Goal: Task Accomplishment & Management: Manage account settings

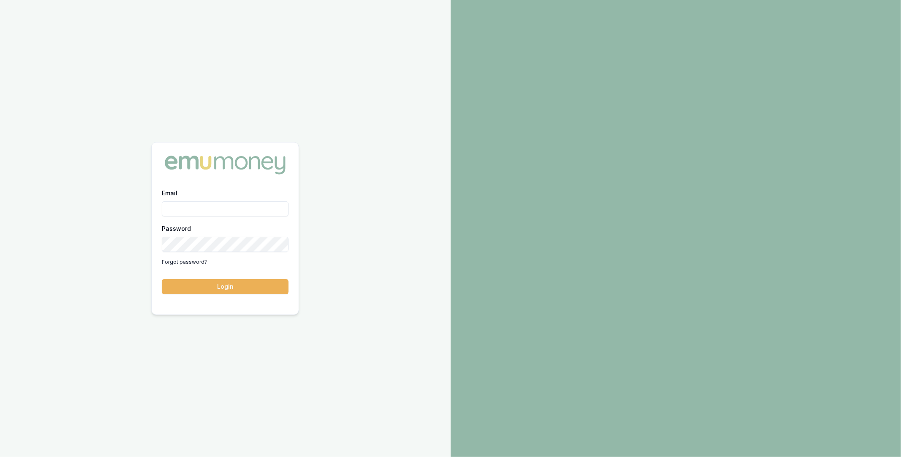
click at [208, 201] on input "Email" at bounding box center [225, 208] width 127 height 15
click at [0, 456] on com-1password-button at bounding box center [0, 457] width 0 height 0
type input "m@emumoney.com.au"
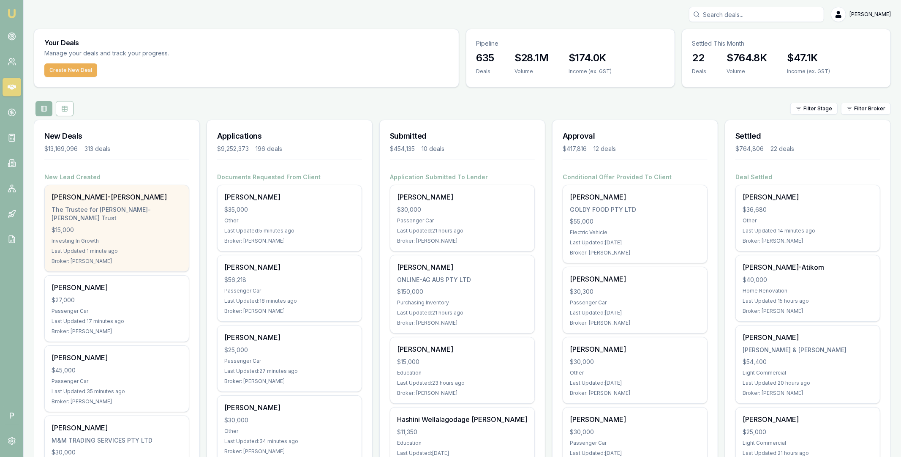
click at [135, 226] on div "$15,000" at bounding box center [117, 230] width 131 height 8
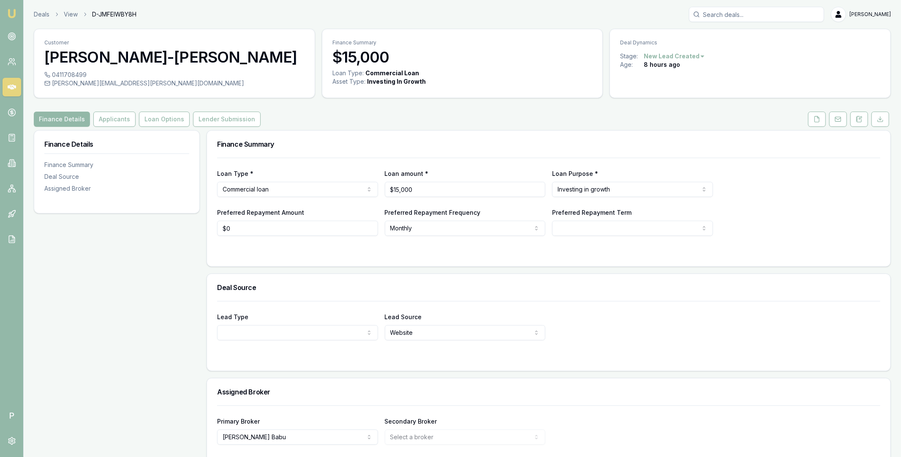
scroll to position [34, 0]
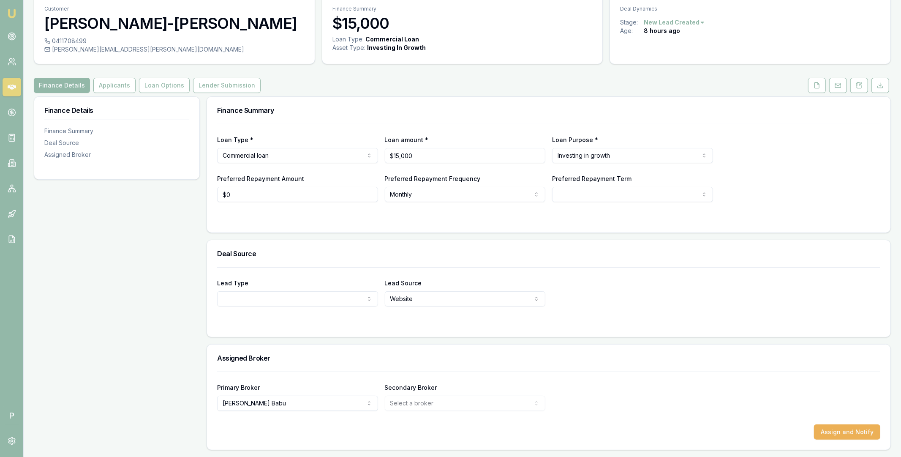
click at [318, 301] on html "Emu Broker P Deals View D-JMFEIWBY8H Matt Leeburn Toggle Menu Customer Michael …" at bounding box center [450, 194] width 901 height 457
click at [165, 235] on html "Emu Broker P Deals View D-JMFEIWBY8H Matt Leeburn Toggle Menu Customer Michael …" at bounding box center [450, 194] width 901 height 457
click at [13, 90] on icon at bounding box center [12, 87] width 8 height 8
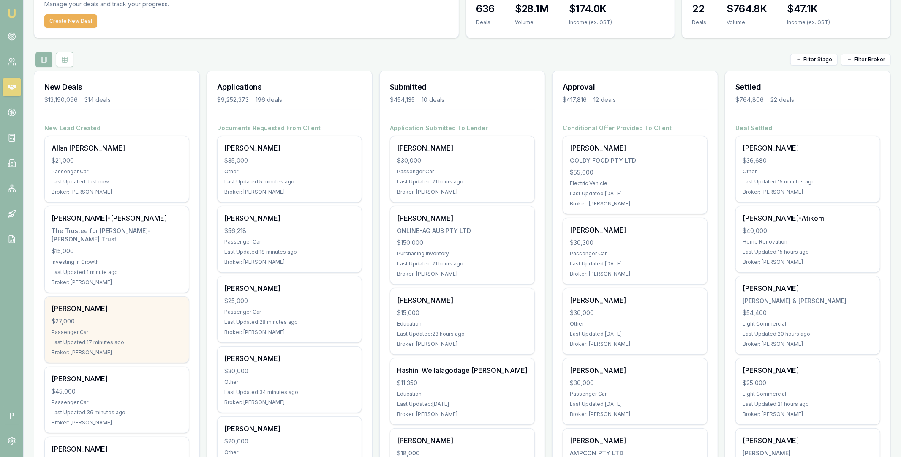
scroll to position [105, 0]
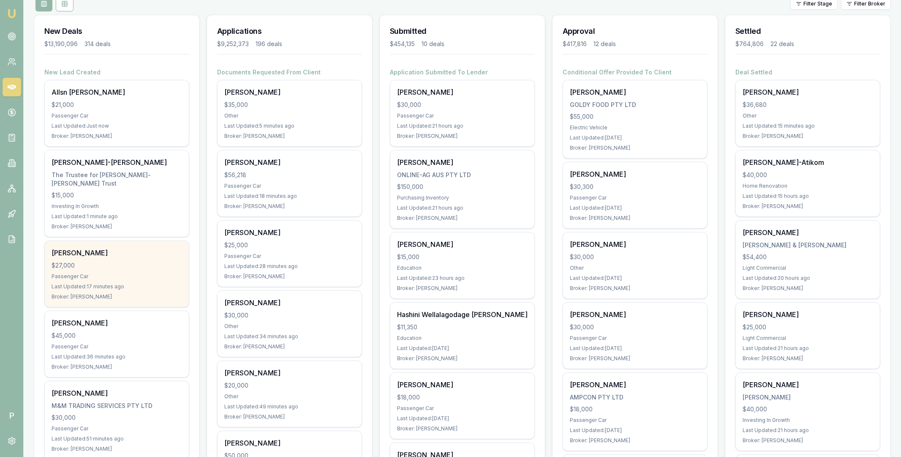
click at [141, 273] on div "Passenger Car" at bounding box center [117, 276] width 131 height 7
